Goal: Check status: Check status

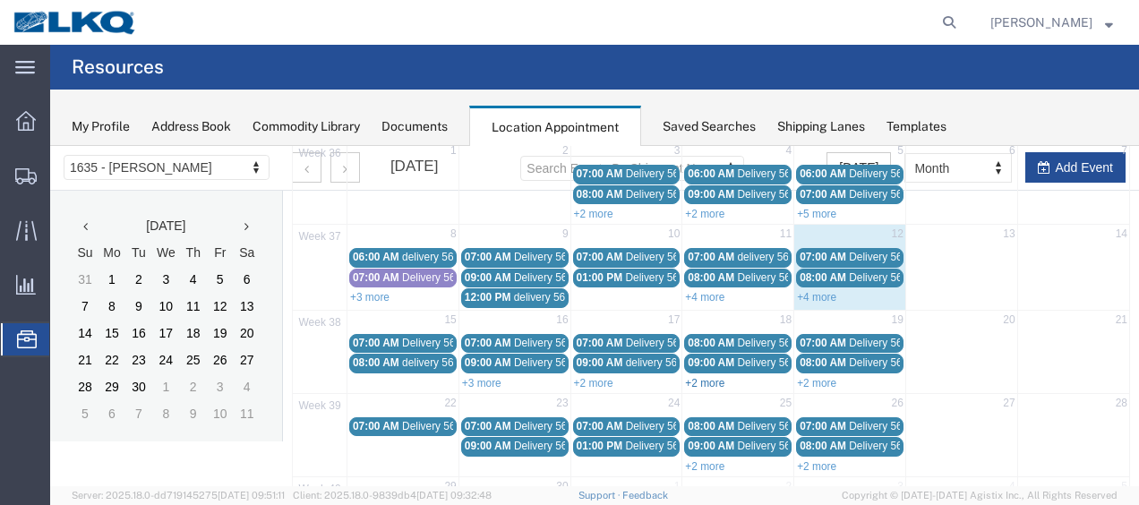
scroll to position [165, 0]
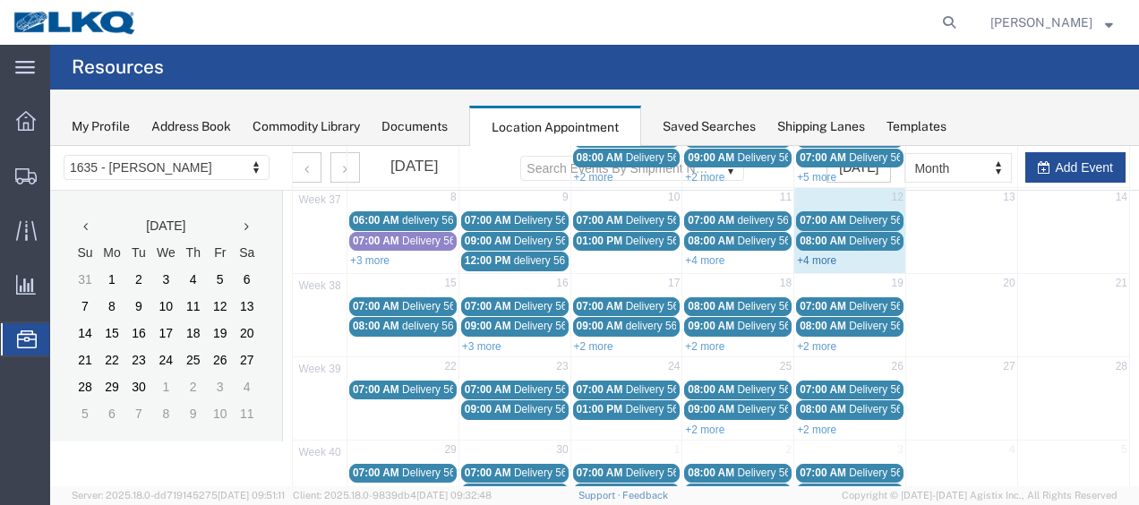
click at [823, 262] on link "+4 more" at bounding box center [816, 260] width 39 height 13
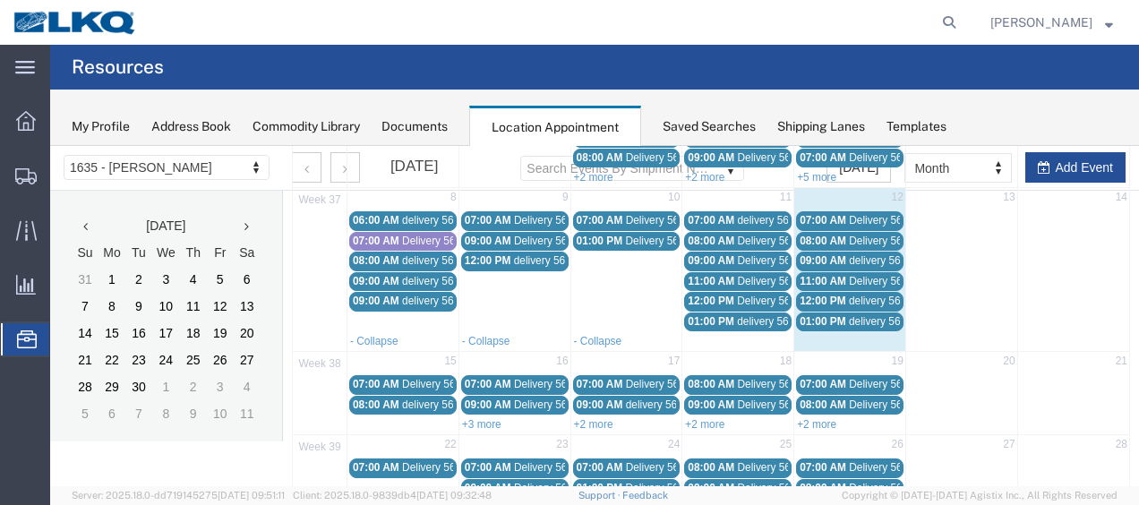
click at [814, 258] on span "09:00 AM" at bounding box center [823, 260] width 47 height 13
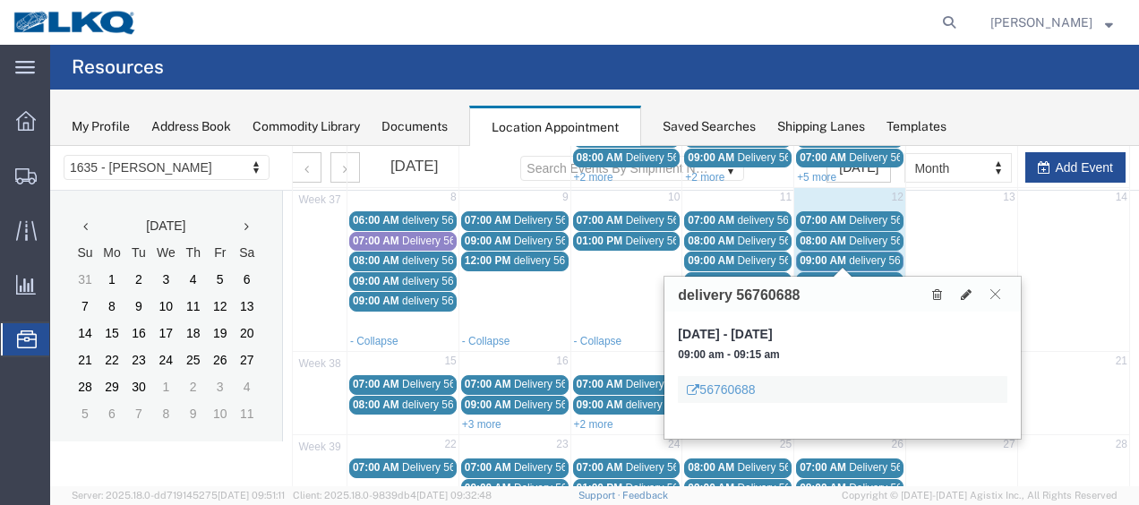
click at [995, 294] on icon at bounding box center [996, 293] width 10 height 11
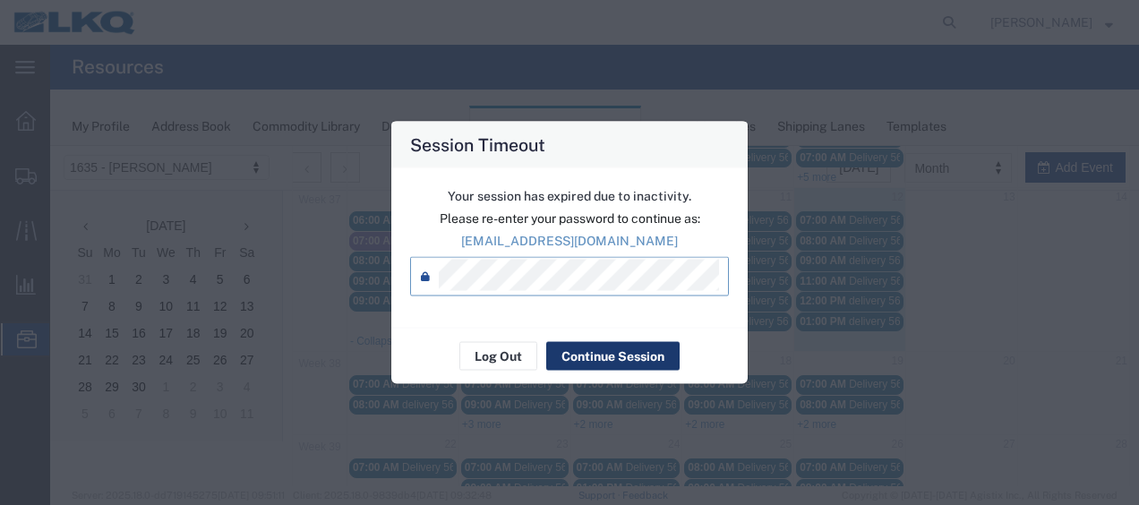
click at [577, 351] on button "Continue Session" at bounding box center [612, 356] width 133 height 29
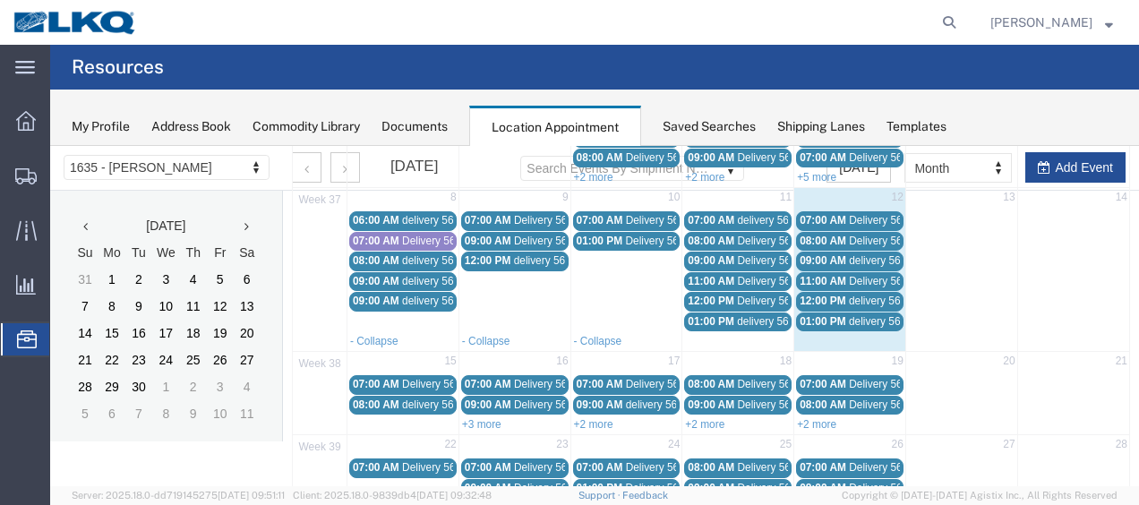
click at [812, 275] on span "11:00 AM" at bounding box center [823, 281] width 47 height 13
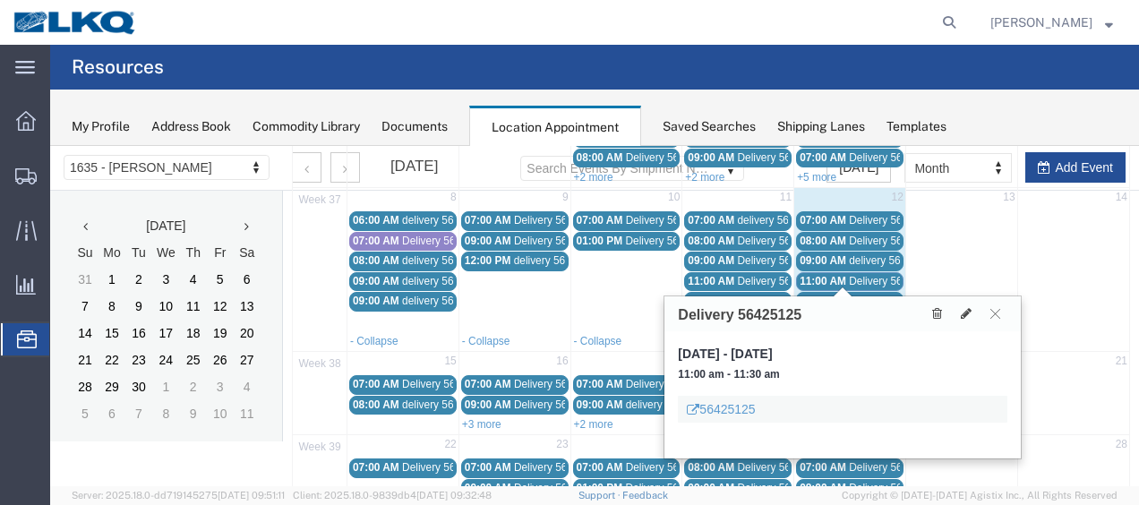
click at [810, 258] on span "09:00 AM" at bounding box center [823, 260] width 47 height 13
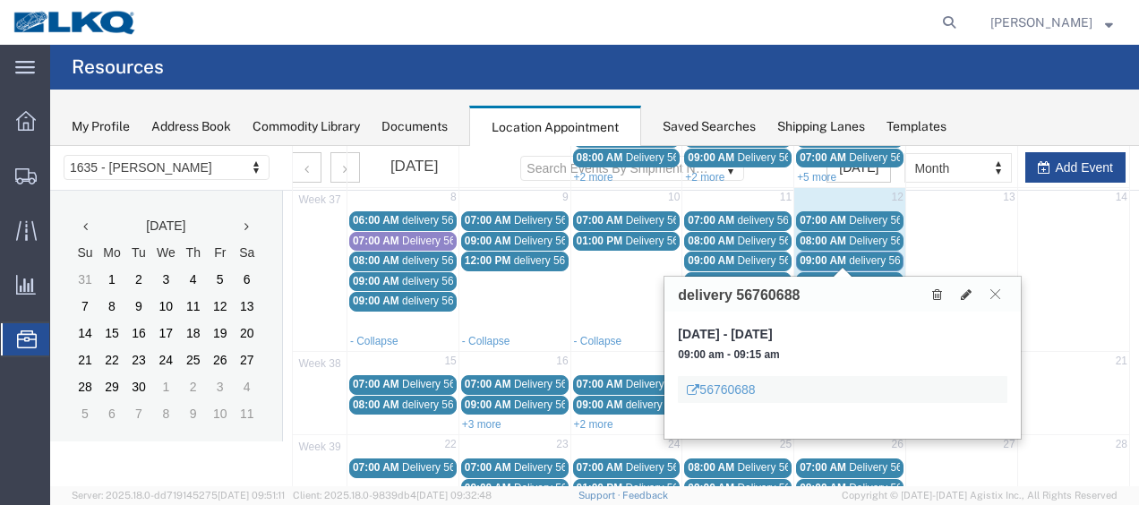
click at [1001, 290] on button at bounding box center [995, 294] width 24 height 17
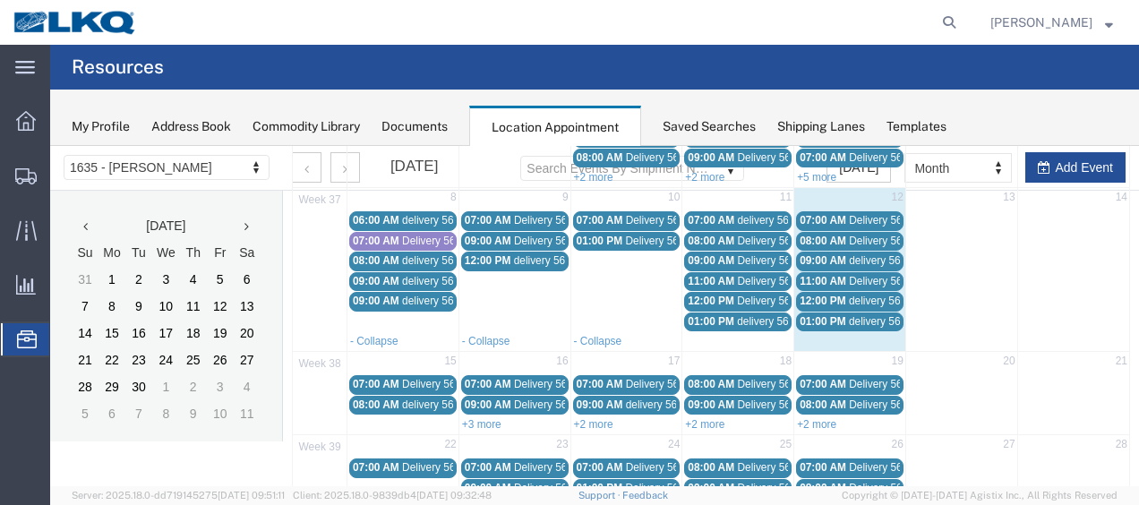
click at [833, 296] on span "12:00 PM" at bounding box center [823, 301] width 47 height 13
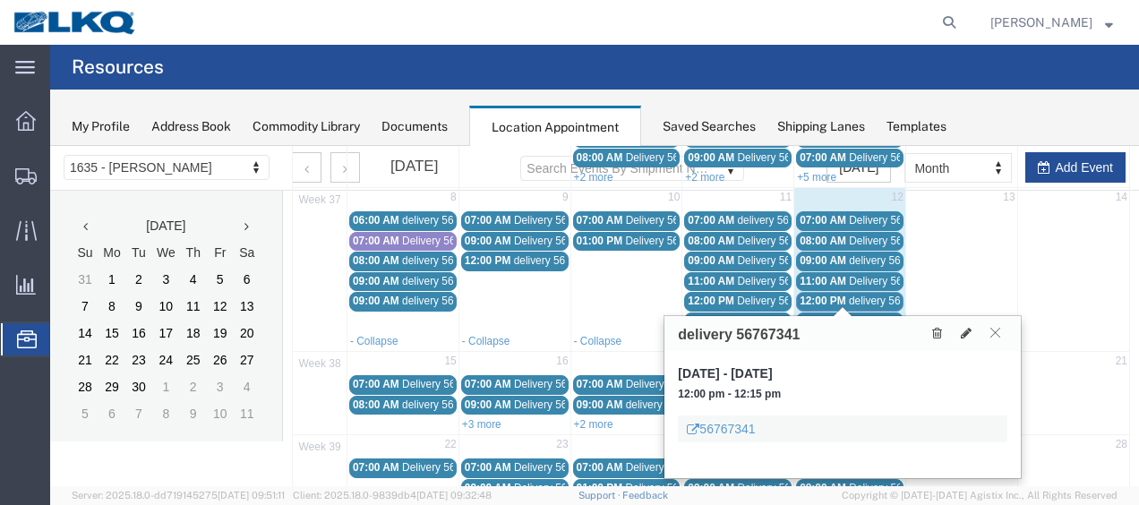
click at [998, 331] on icon at bounding box center [996, 332] width 10 height 11
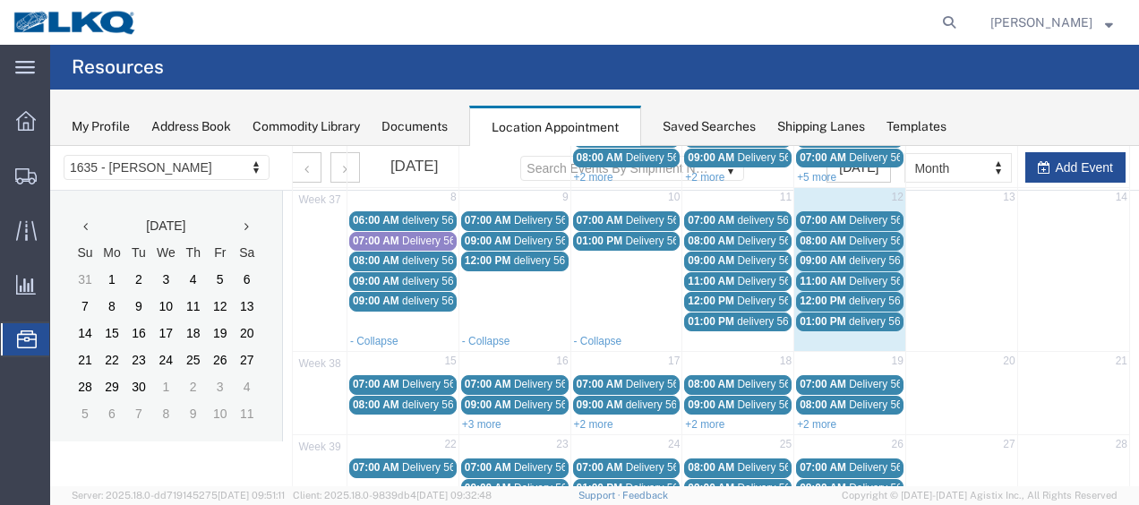
click at [855, 317] on span "delivery 56761509" at bounding box center [892, 321] width 87 height 13
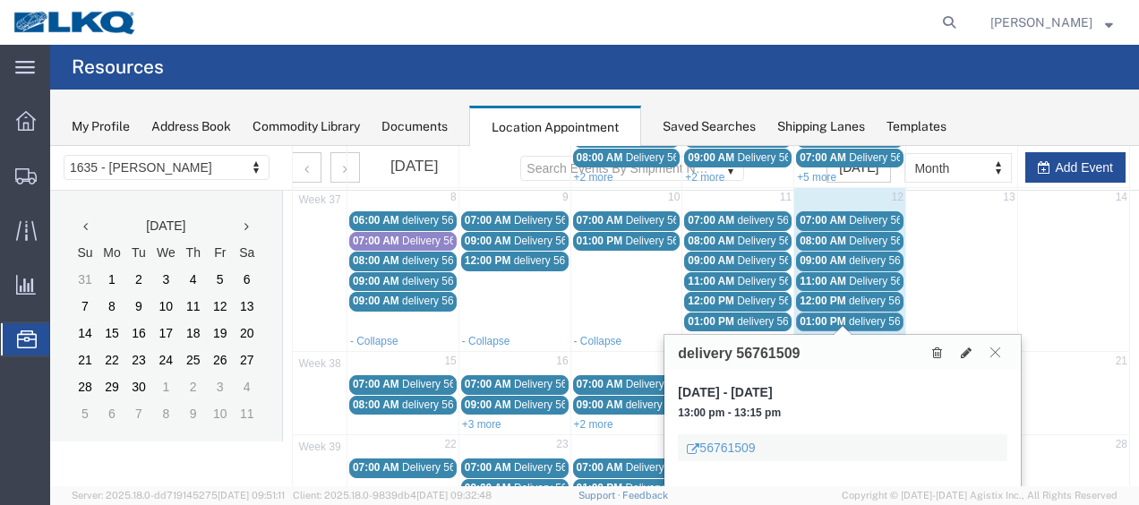
click at [996, 349] on icon at bounding box center [996, 352] width 10 height 11
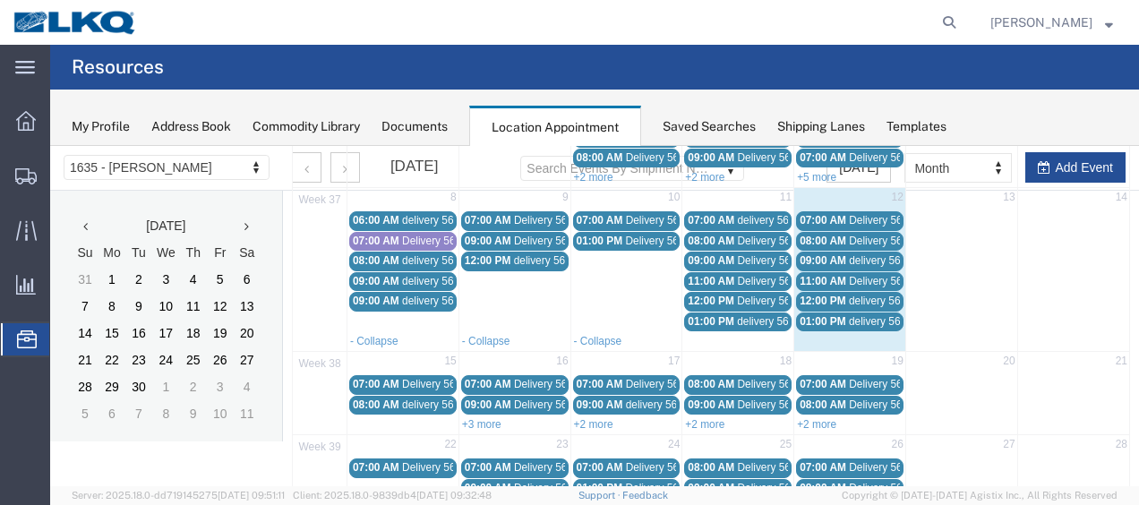
click at [817, 214] on div "07:00 AM Delivery 56425120" at bounding box center [850, 220] width 100 height 13
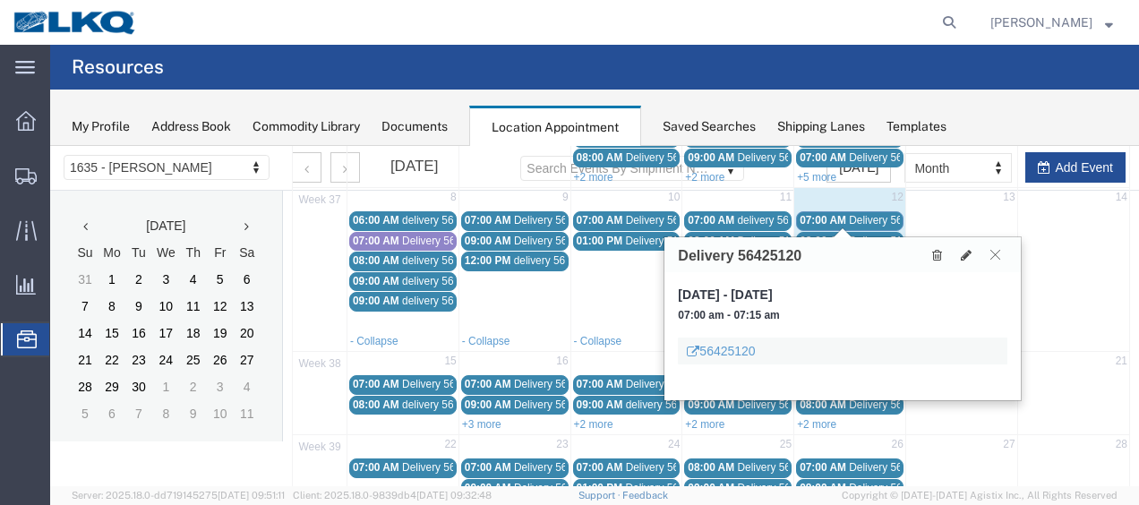
drag, startPoint x: 998, startPoint y: 251, endPoint x: 921, endPoint y: 254, distance: 77.1
click at [991, 251] on button at bounding box center [995, 254] width 24 height 17
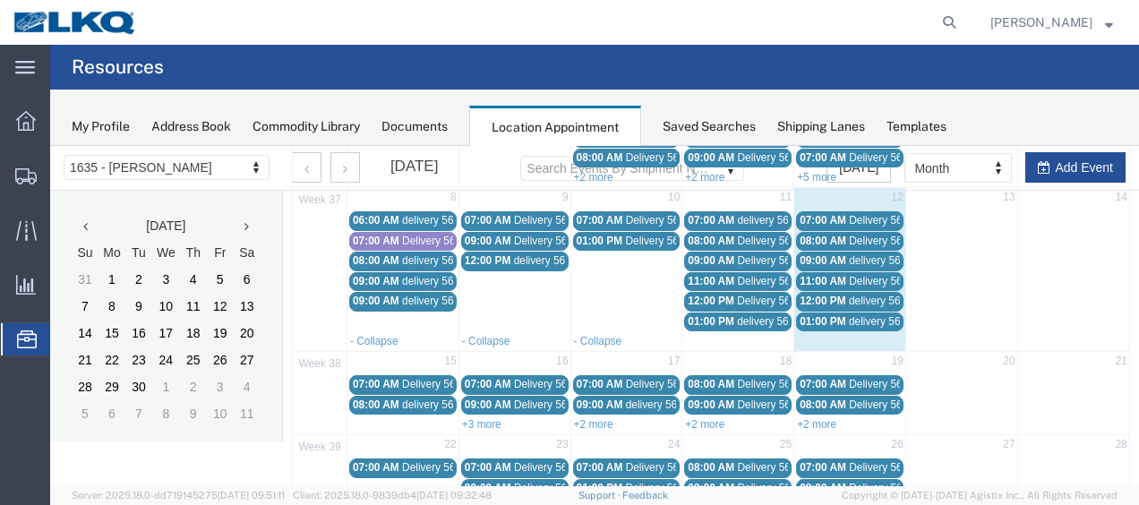
click at [827, 236] on span "08:00 AM" at bounding box center [823, 241] width 47 height 13
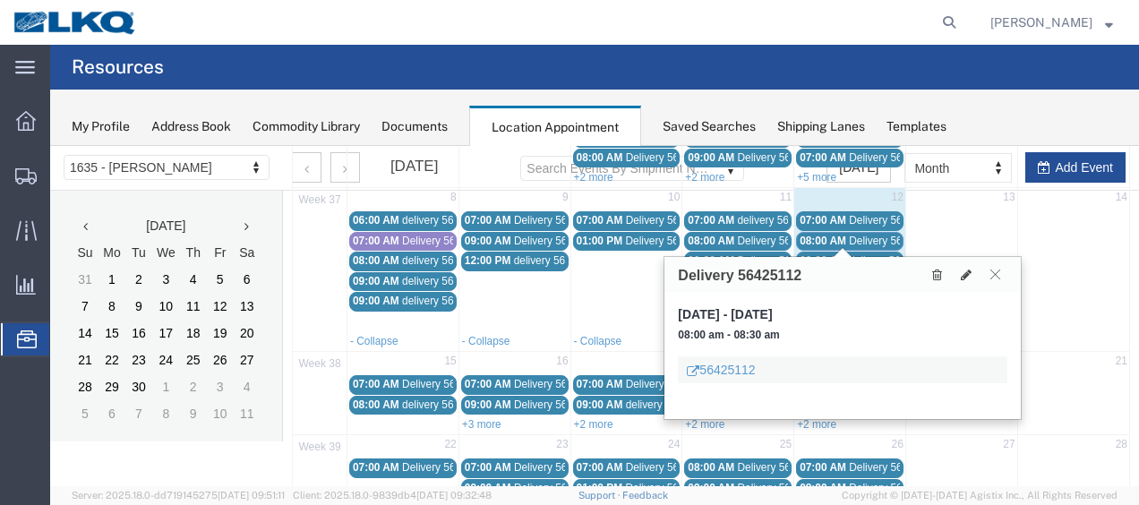
click at [994, 266] on button at bounding box center [995, 274] width 24 height 17
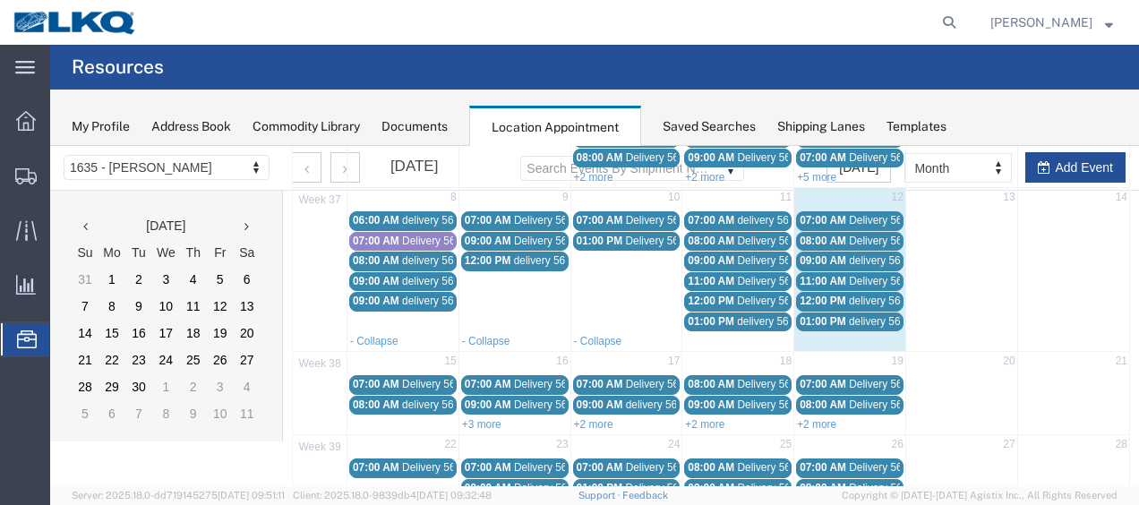
click at [828, 262] on span "09:00 AM" at bounding box center [823, 260] width 47 height 13
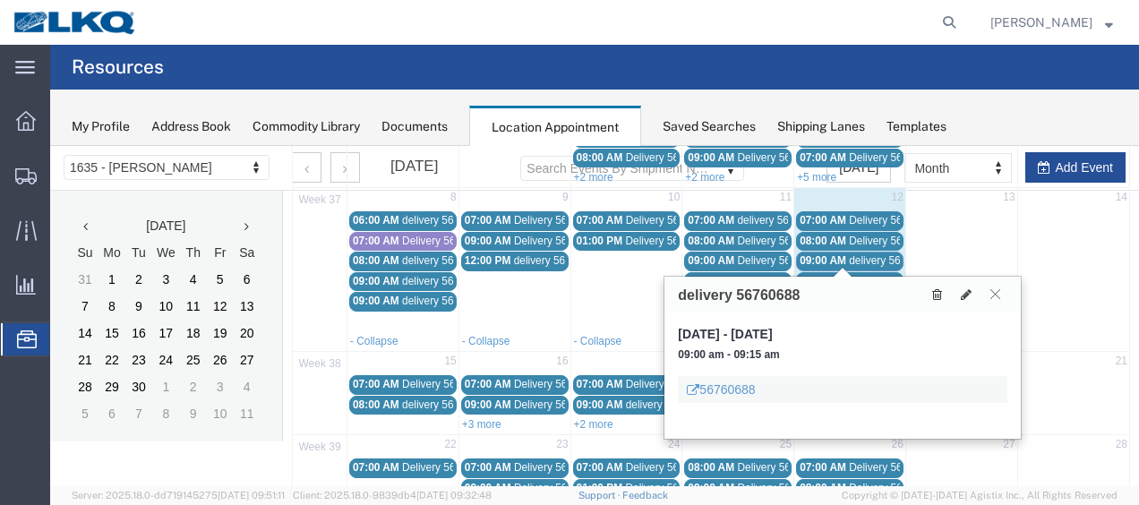
drag, startPoint x: 994, startPoint y: 290, endPoint x: 942, endPoint y: 288, distance: 52.0
click at [994, 290] on icon at bounding box center [996, 293] width 10 height 11
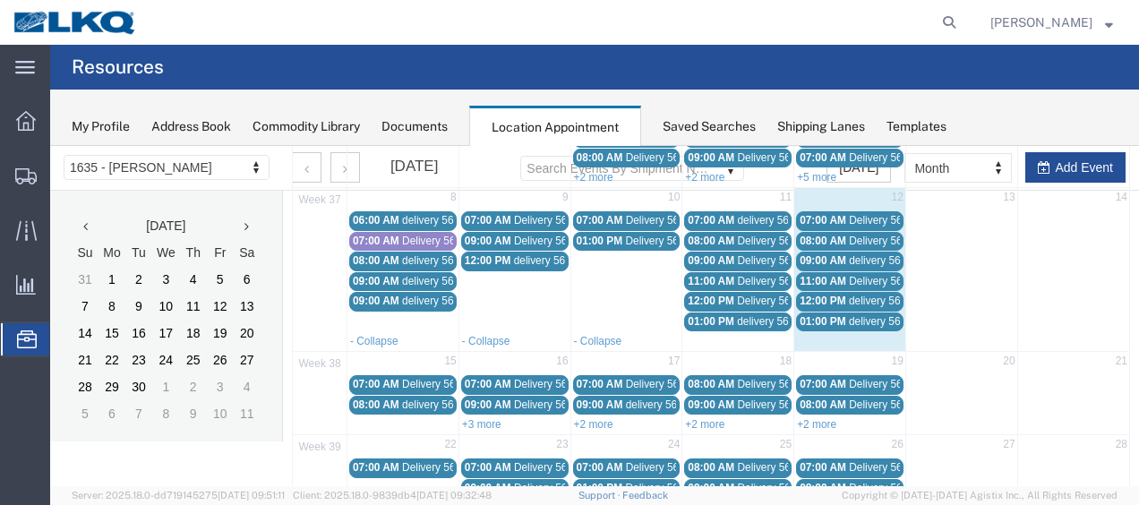
click at [838, 278] on div "11:00 AM Delivery 56425125" at bounding box center [850, 281] width 100 height 13
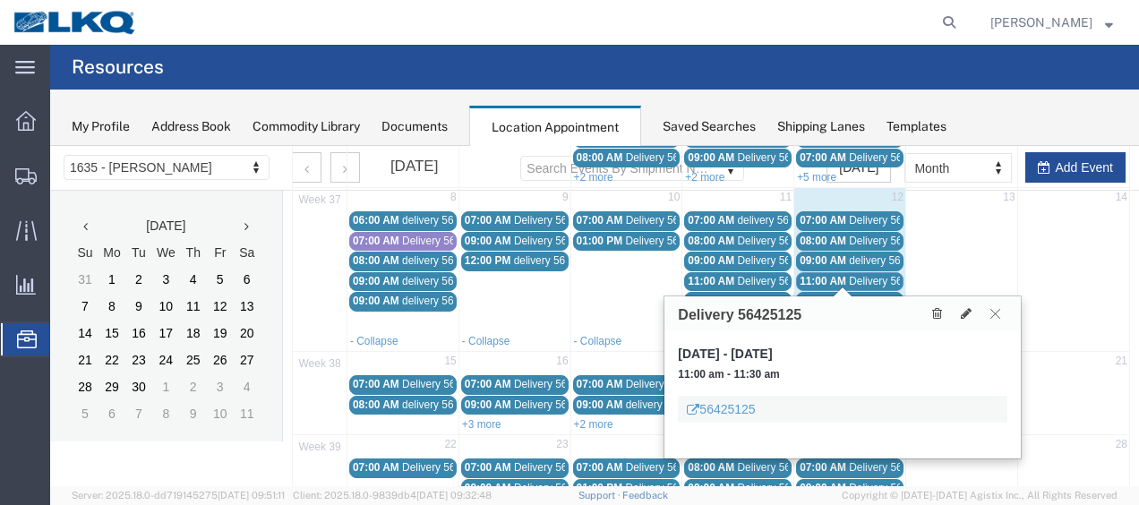
click at [1003, 308] on button at bounding box center [995, 313] width 24 height 17
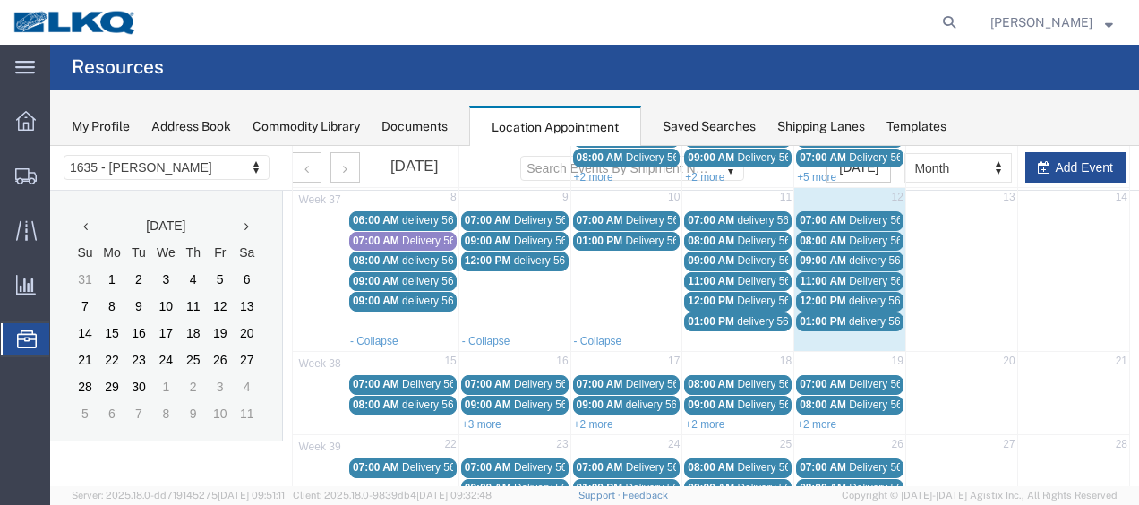
click at [814, 275] on span "11:00 AM" at bounding box center [823, 281] width 47 height 13
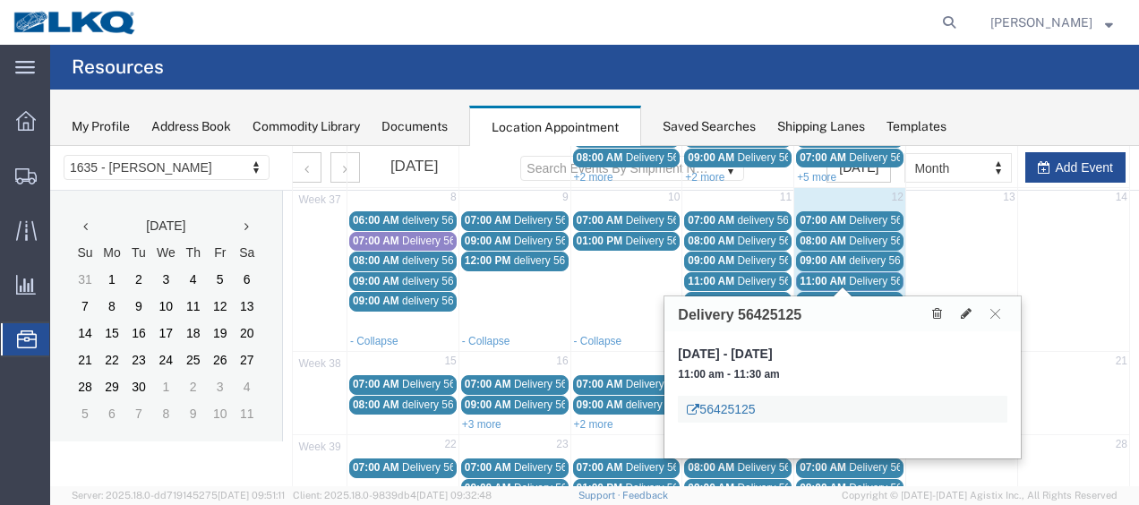
click at [715, 403] on link "56425125" at bounding box center [721, 409] width 68 height 18
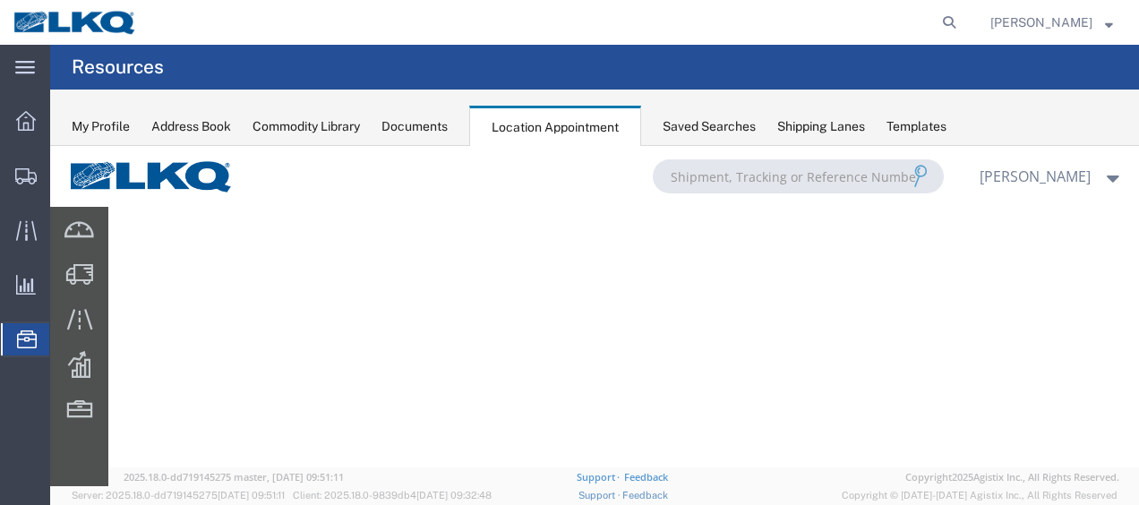
scroll to position [216, 0]
click at [962, 20] on icon at bounding box center [949, 22] width 25 height 25
type input "5113187329"
click at [958, 27] on icon at bounding box center [949, 22] width 25 height 25
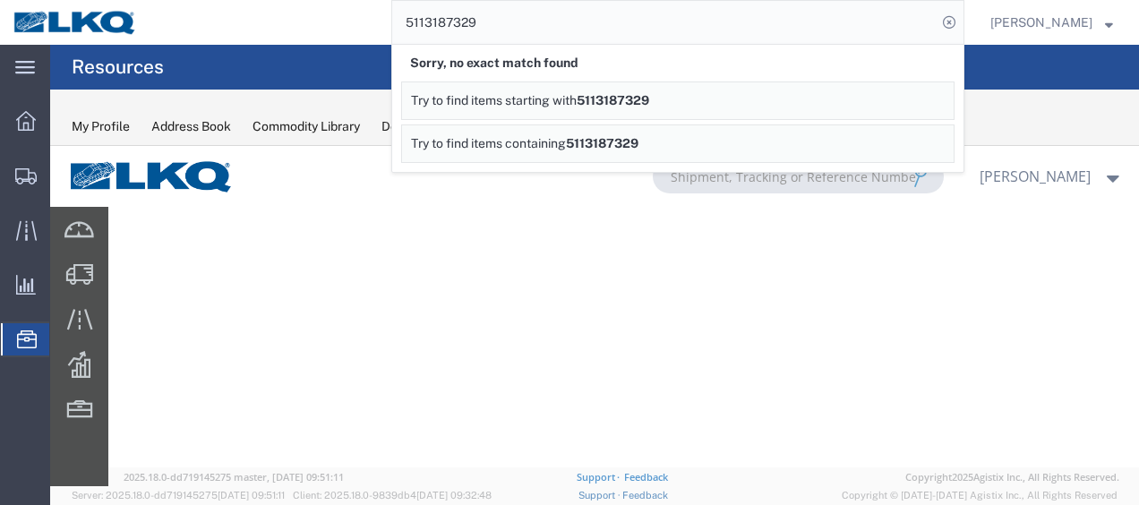
click at [546, 300] on div at bounding box center [594, 316] width 1089 height 340
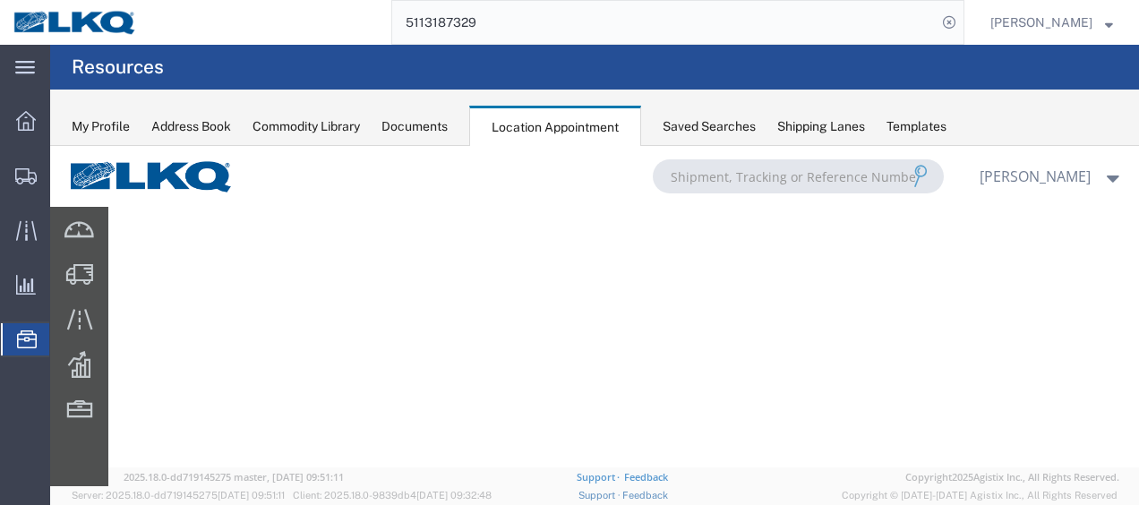
click at [421, 129] on div "Documents" at bounding box center [415, 126] width 66 height 19
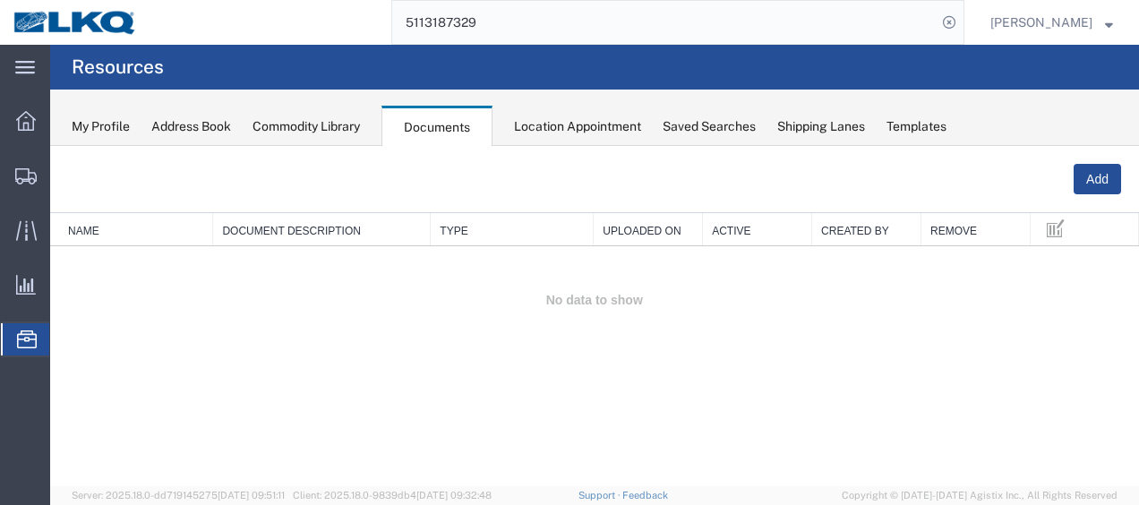
click at [551, 118] on div "Location Appointment" at bounding box center [577, 126] width 127 height 19
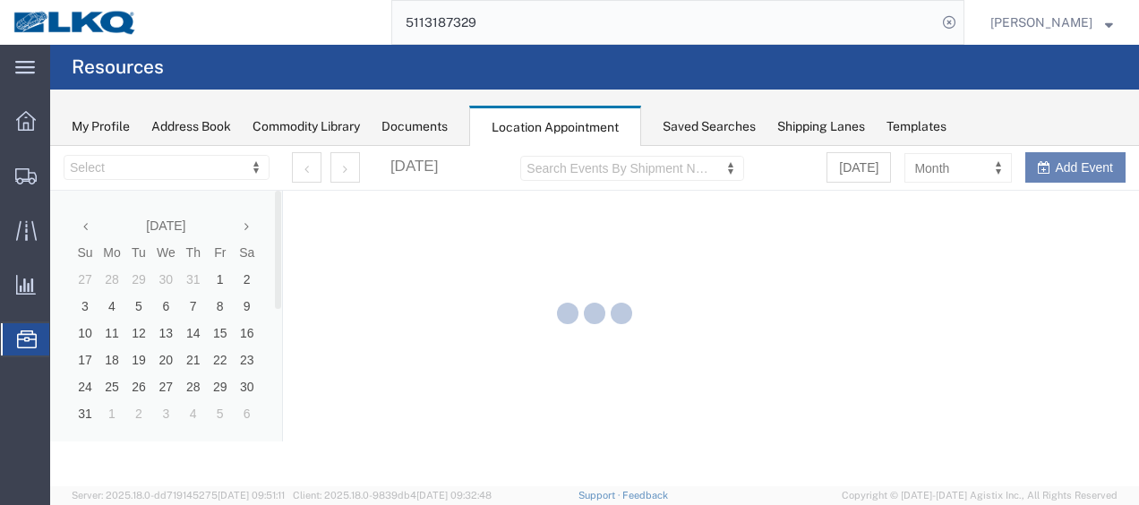
select select "27578"
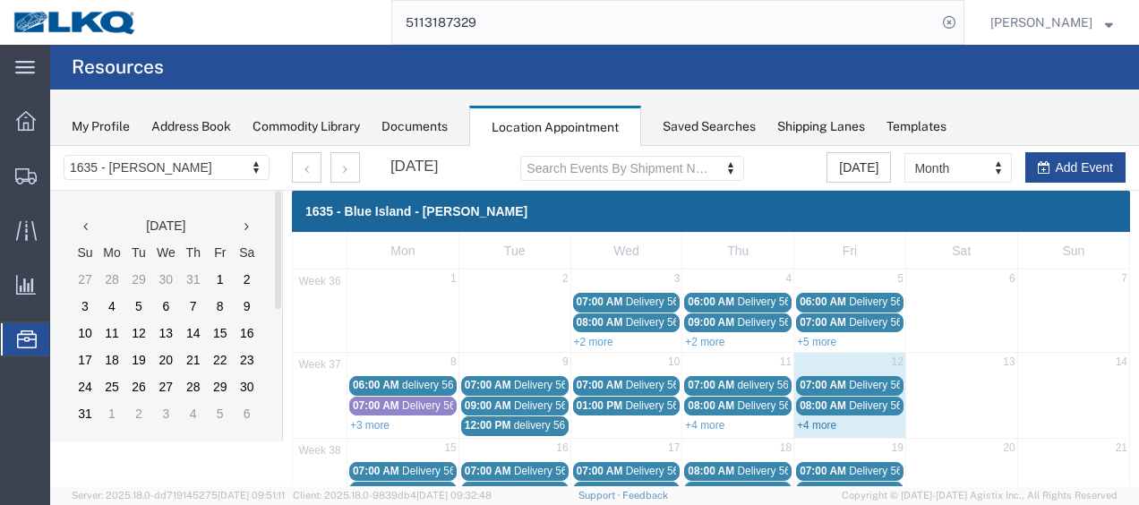
click at [809, 419] on link "+4 more" at bounding box center [816, 425] width 39 height 13
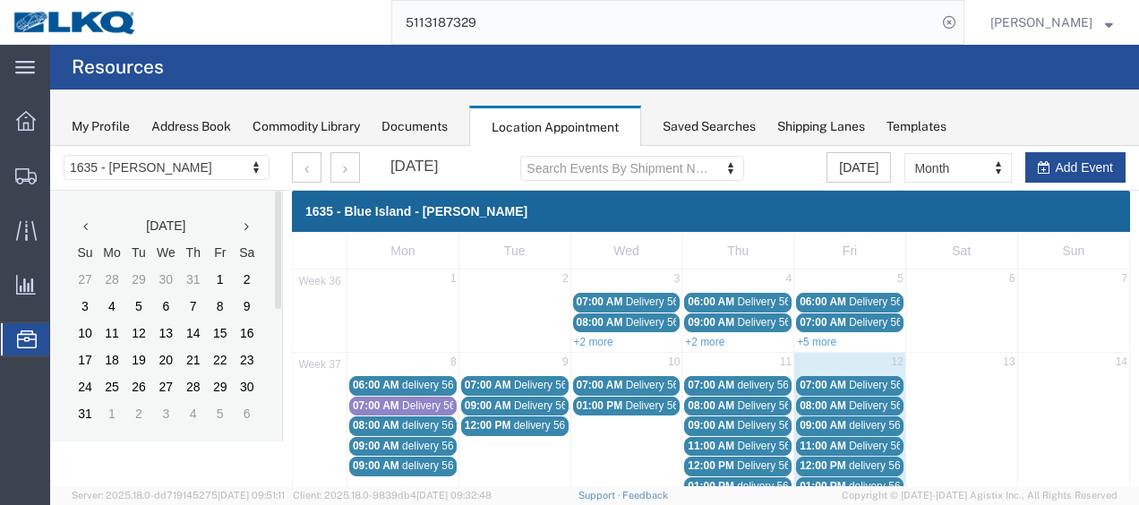
scroll to position [90, 0]
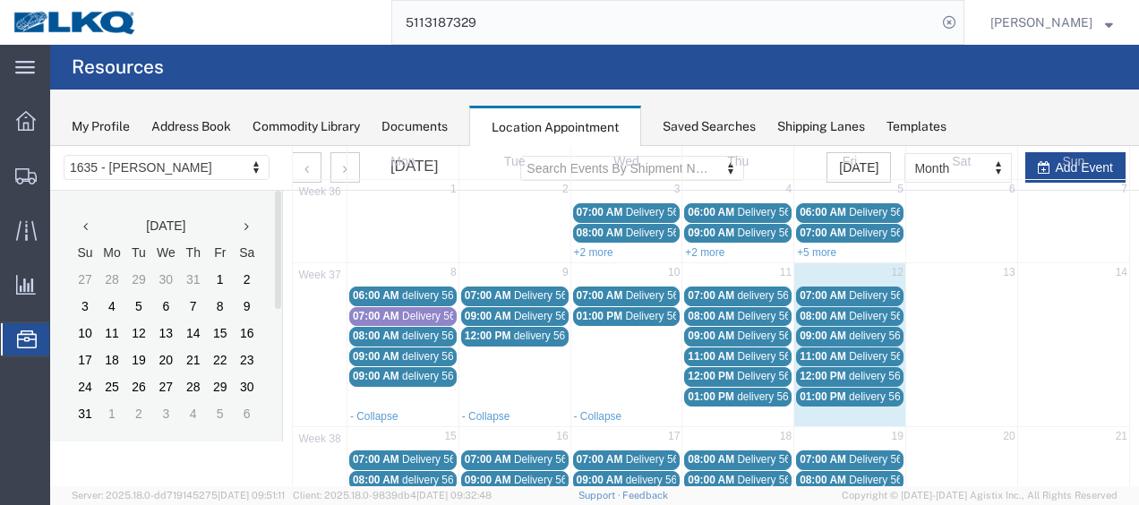
click at [819, 350] on span "11:00 AM" at bounding box center [823, 356] width 47 height 13
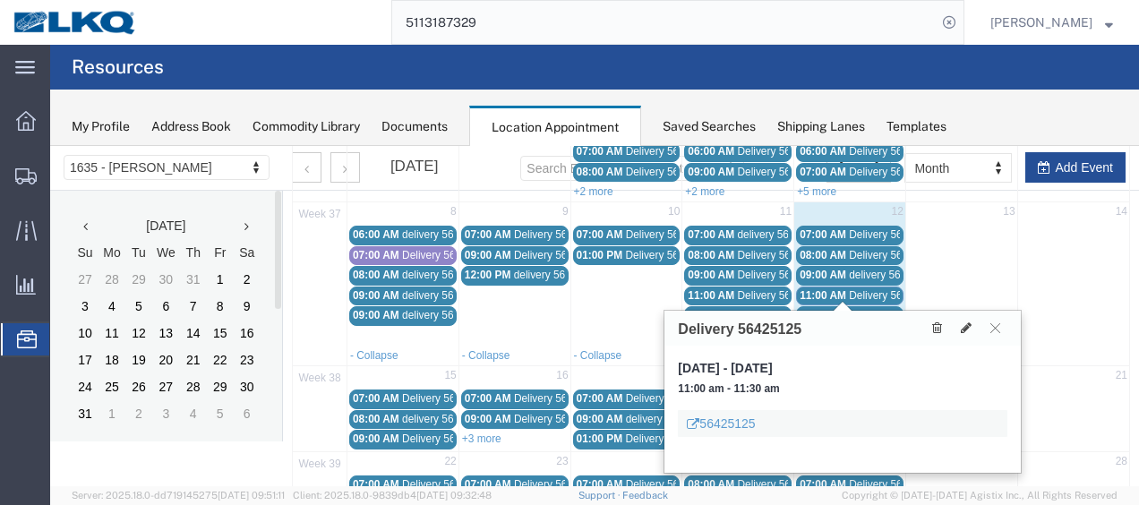
scroll to position [179, 0]
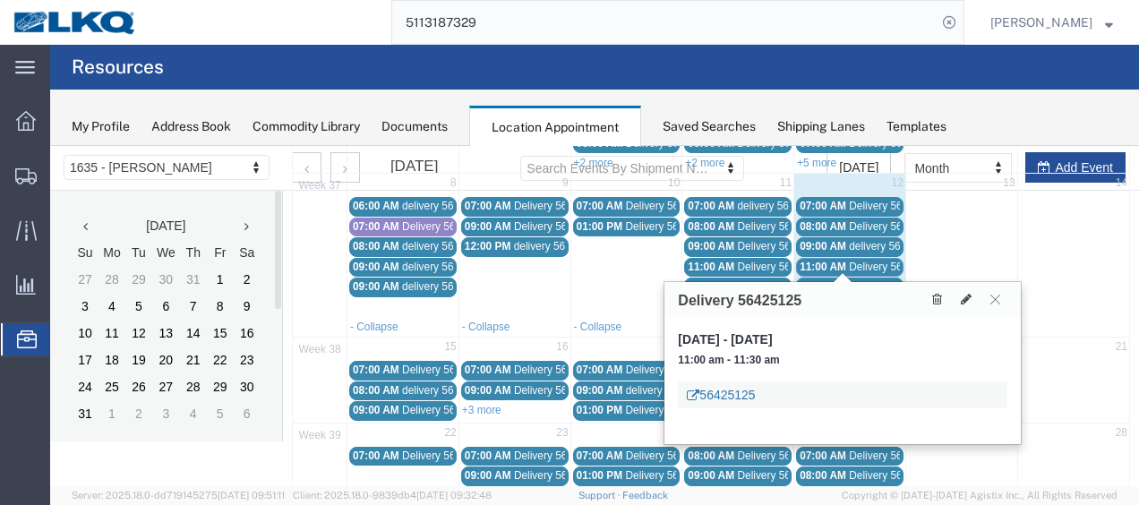
click at [742, 398] on link "56425125" at bounding box center [721, 395] width 68 height 18
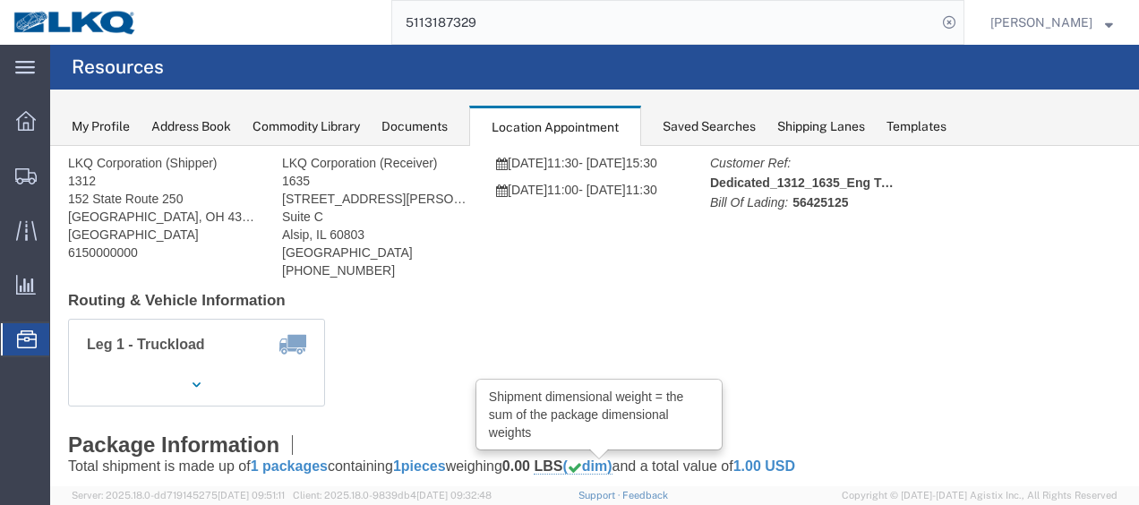
scroll to position [0, 0]
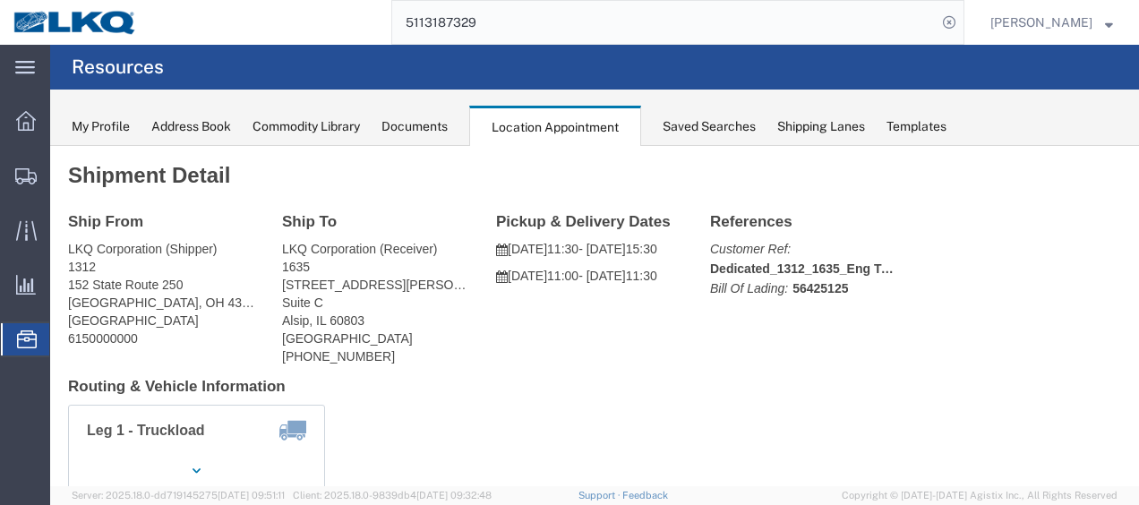
click at [405, 123] on div "Documents" at bounding box center [415, 126] width 66 height 19
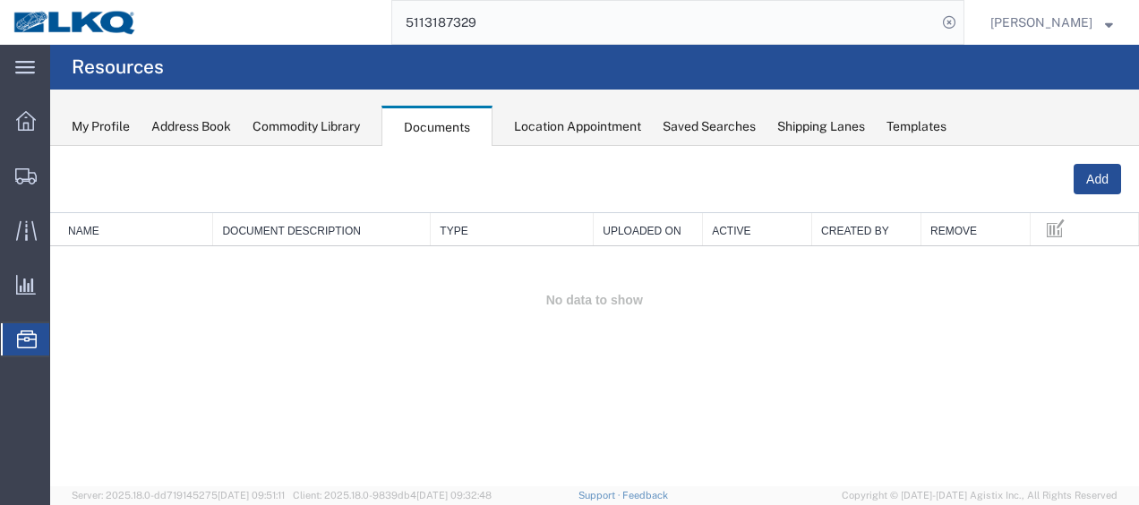
click at [536, 118] on div "Location Appointment" at bounding box center [577, 126] width 127 height 19
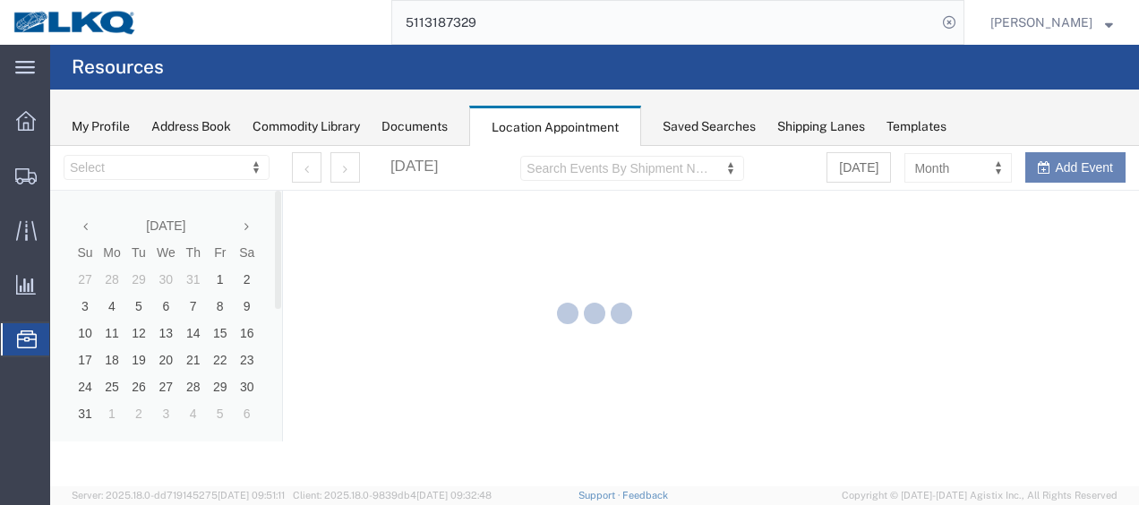
select select "27578"
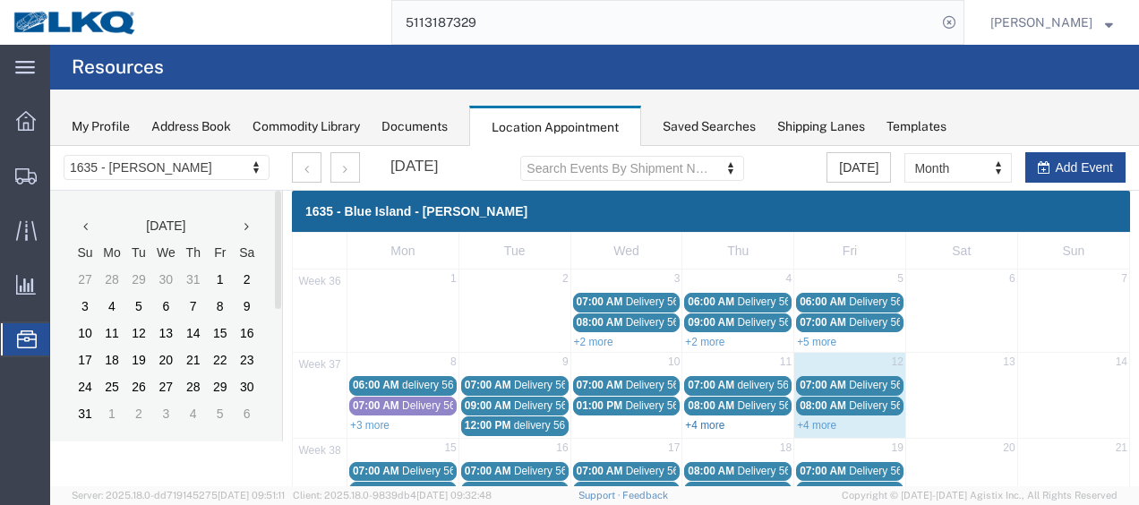
click at [716, 421] on link "+4 more" at bounding box center [704, 425] width 39 height 13
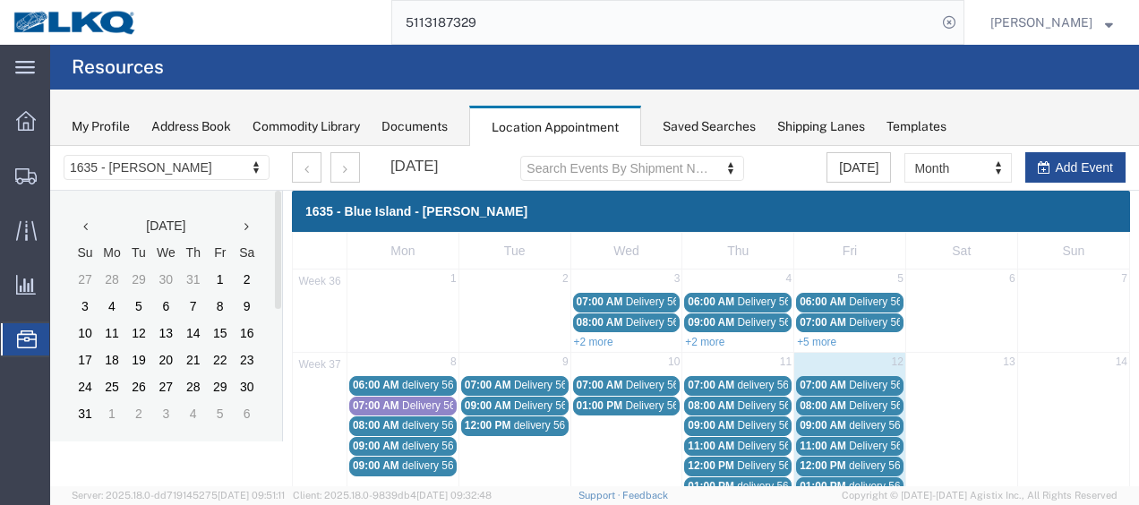
click at [727, 440] on span "11:00 AM" at bounding box center [711, 446] width 47 height 13
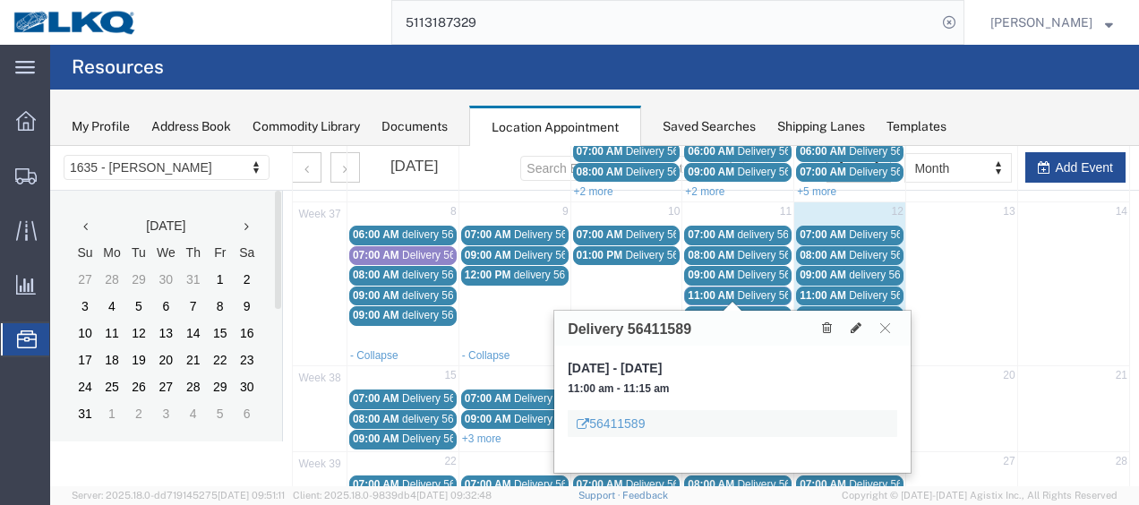
scroll to position [179, 0]
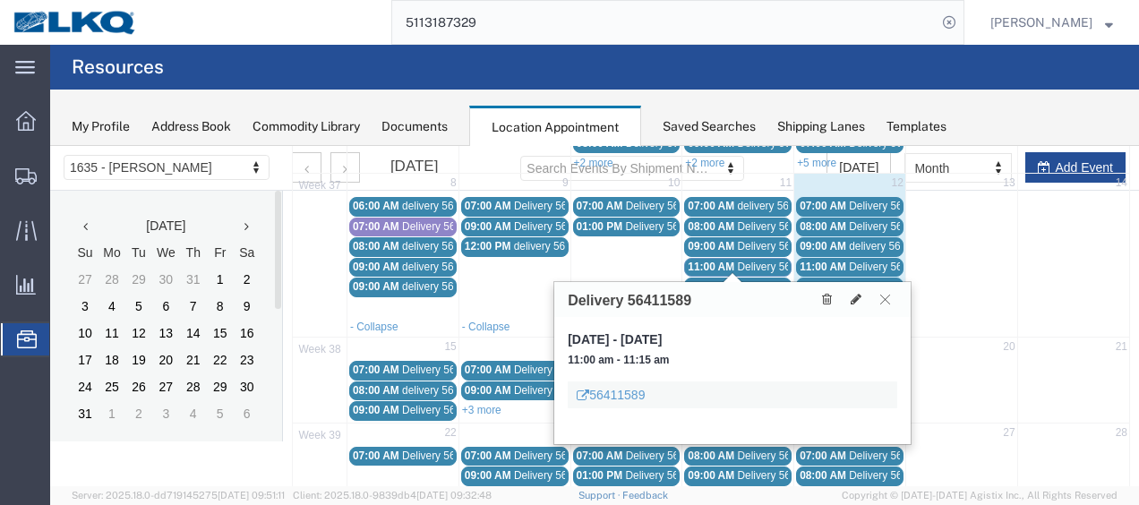
click at [885, 291] on button at bounding box center [885, 299] width 24 height 17
